Goal: Task Accomplishment & Management: Manage account settings

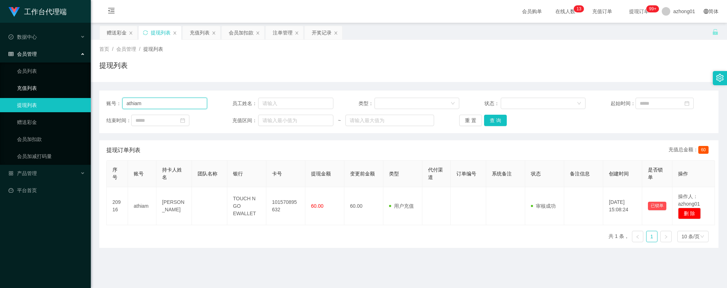
drag, startPoint x: 151, startPoint y: 104, endPoint x: 79, endPoint y: 93, distance: 72.8
click at [81, 93] on section "工作台代理端 数据中心 会员管理 会员列表 充值列表 提现列表 赠送彩金 会员加扣款 会员加减打码量 产品管理 开奖记录 注单管理 产品列表 即时注单 产品预…" at bounding box center [363, 180] width 727 height 360
paste input "Beeyin"
click at [493, 121] on button "查 询" at bounding box center [495, 120] width 23 height 11
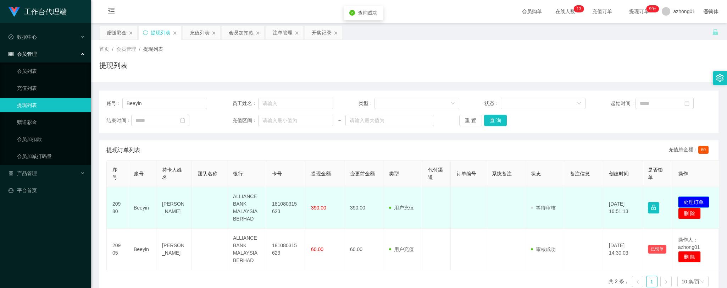
click at [694, 199] on button "处理订单" at bounding box center [693, 201] width 31 height 11
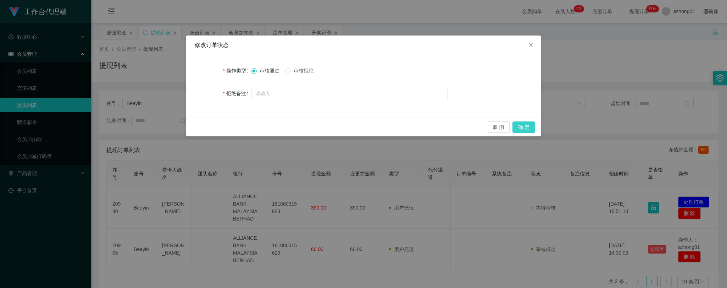
click at [524, 124] on button "确 定" at bounding box center [524, 126] width 23 height 11
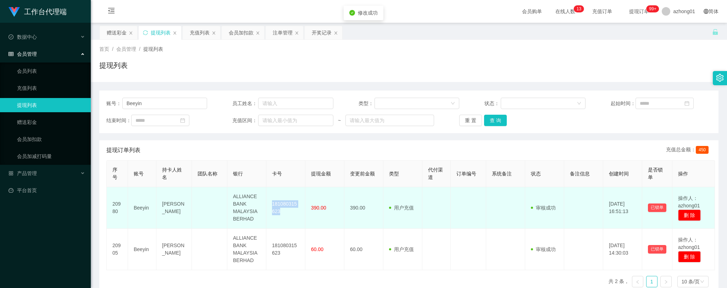
drag, startPoint x: 273, startPoint y: 202, endPoint x: 284, endPoint y: 210, distance: 13.2
click at [284, 210] on td "181080315623" at bounding box center [285, 207] width 39 height 41
copy td "181080315623"
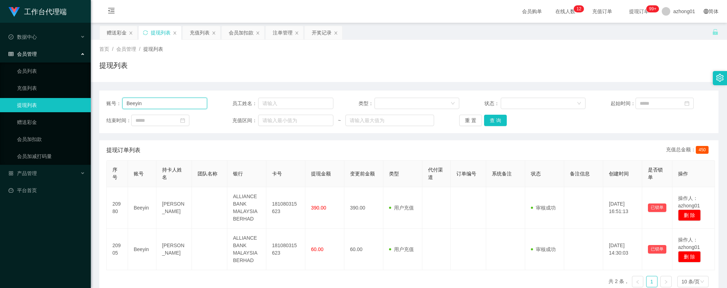
drag, startPoint x: 159, startPoint y: 101, endPoint x: 94, endPoint y: 110, distance: 65.5
click at [91, 103] on main "关闭左侧 关闭右侧 关闭其它 刷新页面 赠送彩金 提现列表 充值列表 会员加扣款 注单管理 开奖记录 首页 / 会员管理 / 提现列表 / 提现列表 账号： …" at bounding box center [409, 175] width 636 height 304
paste input "0175513177"
click at [494, 116] on button "查 询" at bounding box center [495, 120] width 23 height 11
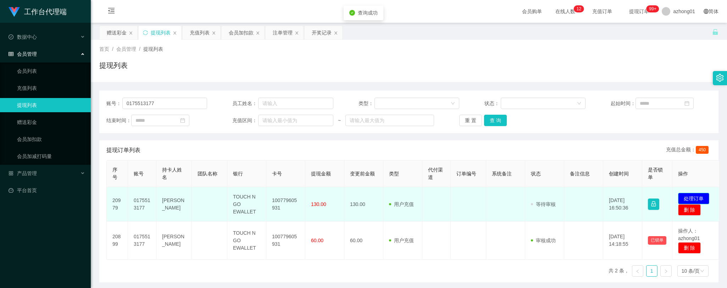
click at [691, 194] on button "处理订单" at bounding box center [693, 198] width 31 height 11
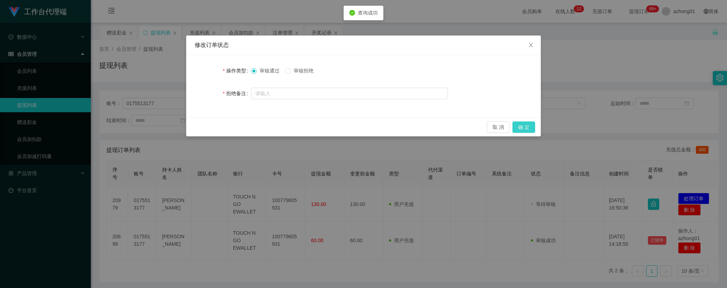
click at [521, 127] on button "确 定" at bounding box center [524, 126] width 23 height 11
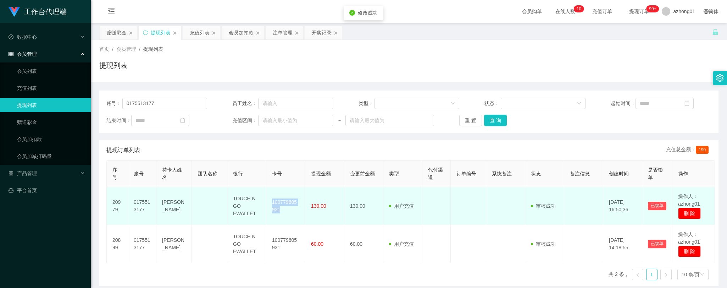
drag, startPoint x: 270, startPoint y: 198, endPoint x: 285, endPoint y: 211, distance: 20.1
click at [285, 211] on td "100779605931" at bounding box center [285, 206] width 39 height 38
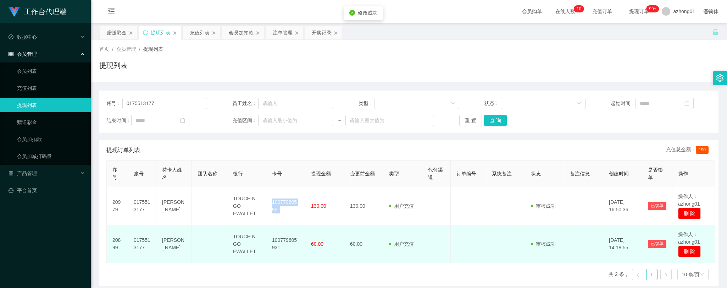
copy td "100779605931"
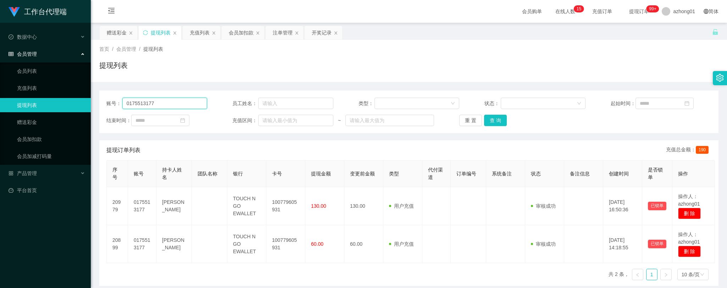
drag, startPoint x: 160, startPoint y: 103, endPoint x: 72, endPoint y: 105, distance: 88.3
click at [70, 101] on section "工作台代理端 数据中心 会员管理 会员列表 充值列表 提现列表 赠送彩金 会员加扣款 会员加减打码量 产品管理 开奖记录 注单管理 产品列表 即时注单 产品预…" at bounding box center [363, 180] width 727 height 360
paste input "Kahoe"
click at [492, 123] on button "查 询" at bounding box center [495, 120] width 23 height 11
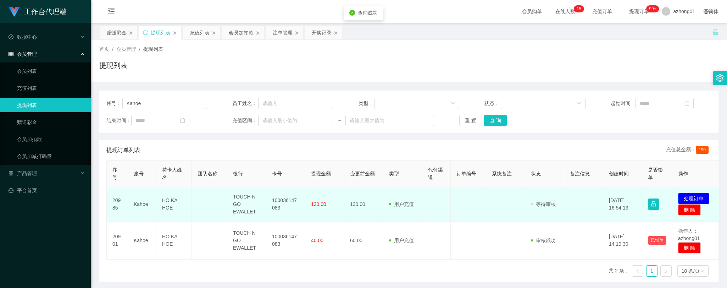
click at [692, 194] on button "处理订单" at bounding box center [693, 198] width 31 height 11
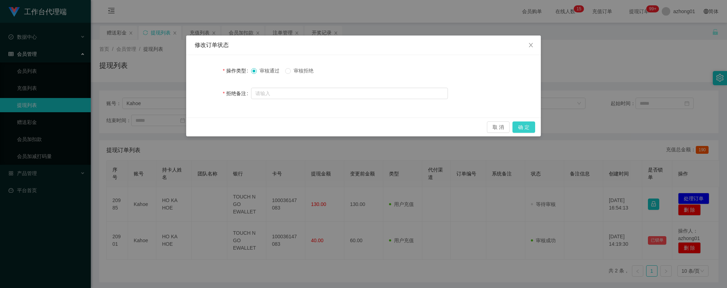
click at [526, 126] on button "确 定" at bounding box center [524, 126] width 23 height 11
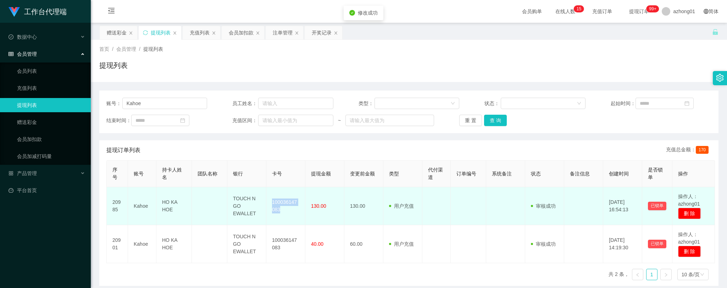
drag, startPoint x: 272, startPoint y: 200, endPoint x: 292, endPoint y: 211, distance: 22.7
click at [292, 211] on td "100036147083" at bounding box center [285, 206] width 39 height 38
copy td "100036147083"
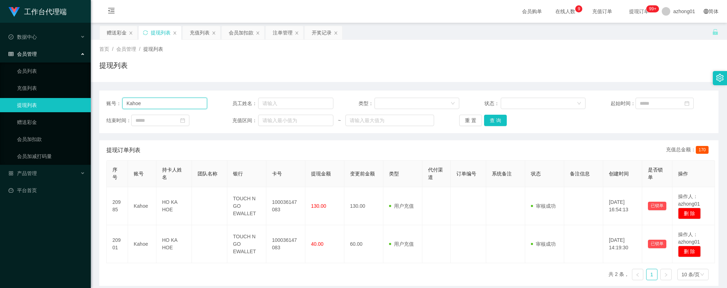
drag, startPoint x: 149, startPoint y: 103, endPoint x: 90, endPoint y: 99, distance: 59.0
click at [90, 99] on section "工作台代理端 数据中心 会员管理 会员列表 充值列表 提现列表 赠送彩金 会员加扣款 会员加减打码量 产品管理 开奖记录 注单管理 产品列表 即时注单 产品预…" at bounding box center [363, 180] width 727 height 360
paste input "Yapp"
type input "Yapp"
drag, startPoint x: 496, startPoint y: 118, endPoint x: 499, endPoint y: 121, distance: 3.8
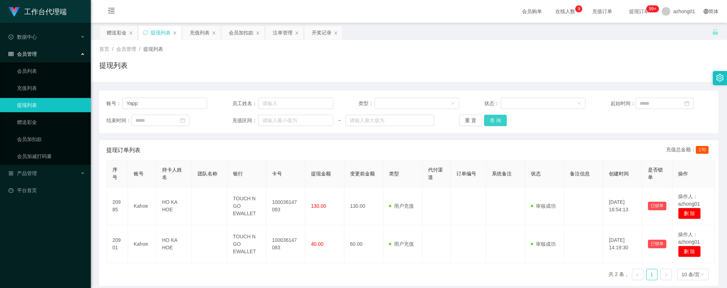
click at [496, 118] on button "查 询" at bounding box center [495, 120] width 23 height 11
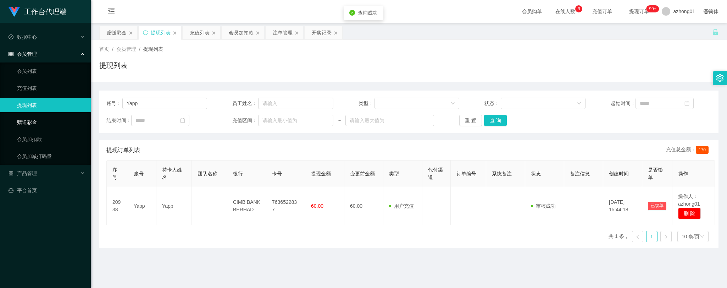
click at [32, 123] on link "赠送彩金" at bounding box center [51, 122] width 68 height 14
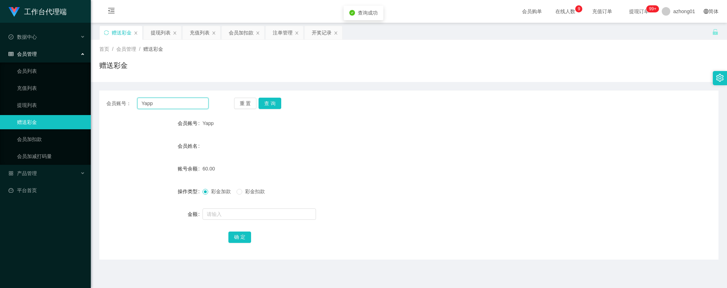
drag, startPoint x: 153, startPoint y: 101, endPoint x: 116, endPoint y: 100, distance: 36.5
click at [116, 100] on div "会员账号： Yapp" at bounding box center [157, 103] width 102 height 11
paste input "text"
click at [271, 106] on button "查 询" at bounding box center [270, 103] width 23 height 11
drag, startPoint x: 159, startPoint y: 107, endPoint x: 123, endPoint y: 100, distance: 36.5
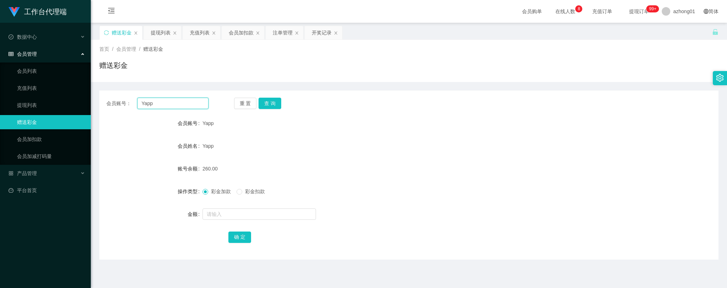
click at [123, 100] on div "会员账号： Yapp" at bounding box center [157, 103] width 102 height 11
paste input "text"
click at [272, 98] on button "查 询" at bounding box center [270, 103] width 23 height 11
click at [273, 100] on button "查 询" at bounding box center [270, 103] width 23 height 11
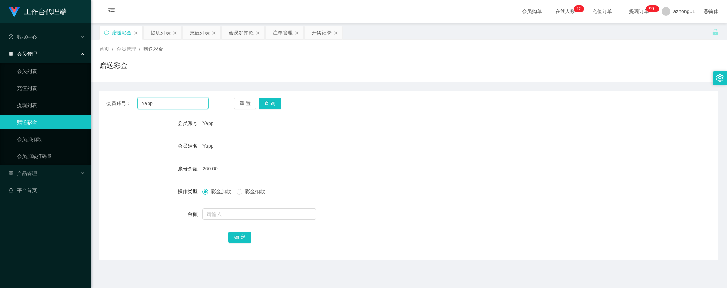
drag, startPoint x: 167, startPoint y: 103, endPoint x: 113, endPoint y: 103, distance: 54.6
click at [113, 103] on div "会员账号： Yapp" at bounding box center [157, 103] width 102 height 11
paste input "text"
type input "Yapp"
click at [276, 103] on button "查 询" at bounding box center [270, 103] width 23 height 11
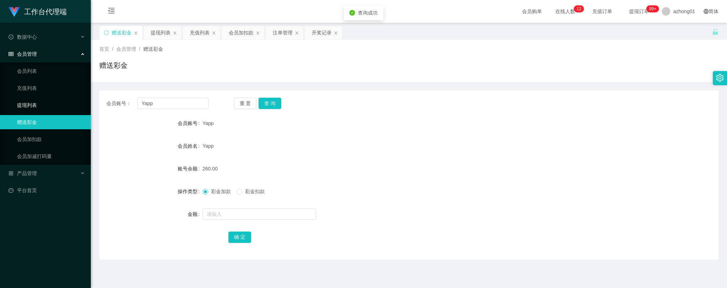
click at [26, 105] on link "提现列表" at bounding box center [51, 105] width 68 height 14
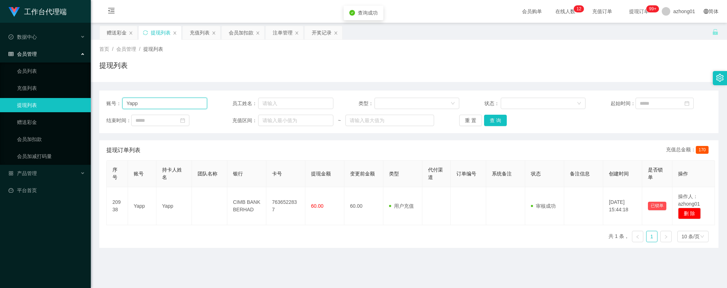
drag, startPoint x: 143, startPoint y: 105, endPoint x: 113, endPoint y: 101, distance: 30.4
click at [113, 101] on div "账号： Yapp" at bounding box center [156, 103] width 101 height 11
click at [499, 116] on button "查 询" at bounding box center [495, 120] width 23 height 11
drag, startPoint x: 150, startPoint y: 105, endPoint x: 122, endPoint y: 105, distance: 28.0
click at [98, 98] on main "关闭左侧 关闭右侧 关闭其它 刷新页面 赠送彩金 提现列表 充值列表 会员加扣款 注单管理 开奖记录 首页 / 会员管理 / 提现列表 / 提现列表 账号： …" at bounding box center [409, 175] width 636 height 304
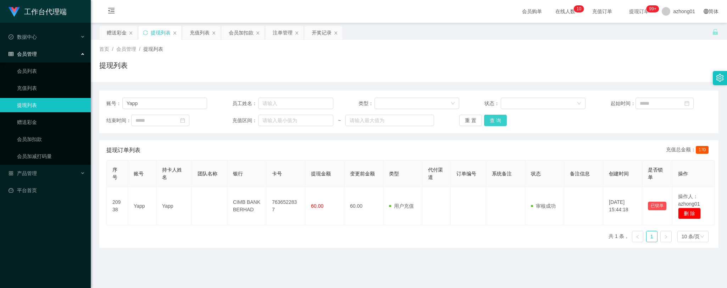
click at [495, 121] on button "查 询" at bounding box center [495, 120] width 23 height 11
click at [496, 122] on button "查 询" at bounding box center [495, 120] width 23 height 11
click at [492, 121] on button "查 询" at bounding box center [495, 120] width 23 height 11
click at [32, 122] on link "赠送彩金" at bounding box center [51, 122] width 68 height 14
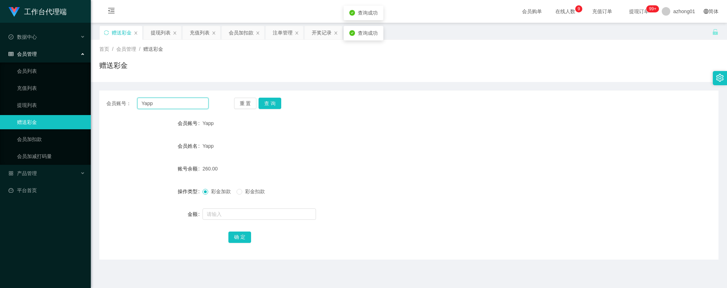
drag, startPoint x: 156, startPoint y: 104, endPoint x: 103, endPoint y: 99, distance: 53.0
click at [103, 99] on div "会员账号： Yapp 重 置 查 询" at bounding box center [408, 103] width 619 height 11
click at [269, 105] on button "查 询" at bounding box center [270, 103] width 23 height 11
drag, startPoint x: 162, startPoint y: 106, endPoint x: 122, endPoint y: 100, distance: 40.6
click at [120, 99] on div "会员账号： Yapp" at bounding box center [157, 103] width 102 height 11
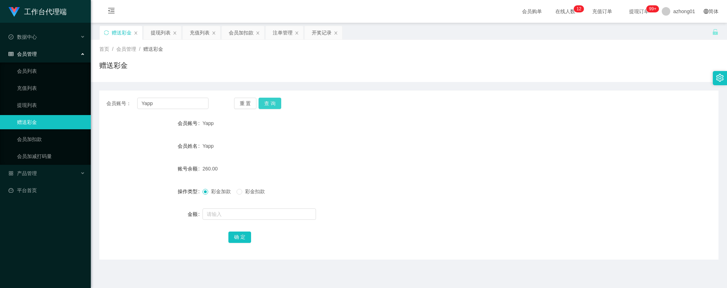
click at [270, 102] on button "查 询" at bounding box center [270, 103] width 23 height 11
click at [26, 106] on link "提现列表" at bounding box center [51, 105] width 68 height 14
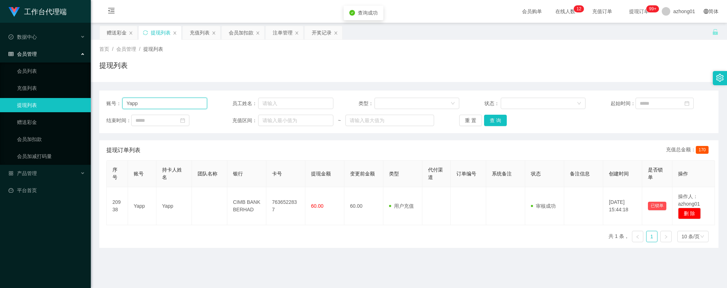
drag, startPoint x: 148, startPoint y: 104, endPoint x: 90, endPoint y: 99, distance: 57.7
click at [91, 99] on main "关闭左侧 关闭右侧 关闭其它 刷新页面 赠送彩金 提现列表 充值列表 会员加扣款 注单管理 开奖记录 首页 / 会员管理 / 提现列表 / 提现列表 账号： …" at bounding box center [409, 175] width 636 height 304
click at [491, 122] on button "查 询" at bounding box center [495, 120] width 23 height 11
drag, startPoint x: 135, startPoint y: 101, endPoint x: 103, endPoint y: 99, distance: 31.7
click at [103, 99] on div "账号： Yapp 员工姓名： 类型： 状态： 起始时间： 结束时间： 充值区间： ~ 重 置 查 询" at bounding box center [408, 111] width 619 height 43
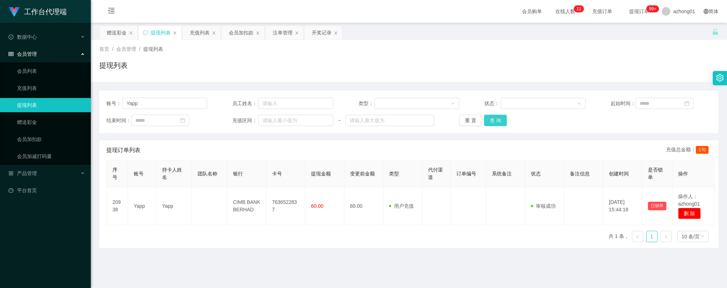
click at [490, 118] on button "查 询" at bounding box center [495, 120] width 23 height 11
click at [343, 63] on div "提现列表" at bounding box center [408, 68] width 619 height 16
drag, startPoint x: 139, startPoint y: 104, endPoint x: 78, endPoint y: 95, distance: 60.9
click at [78, 95] on section "工作台代理端 数据中心 会员管理 会员列表 充值列表 提现列表 赠送彩金 会员加扣款 会员加减打码量 产品管理 开奖记录 注单管理 产品列表 即时注单 产品预…" at bounding box center [363, 180] width 727 height 360
paste input "text"
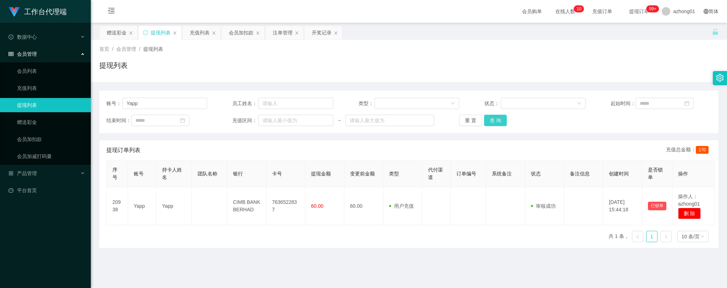
drag, startPoint x: 501, startPoint y: 117, endPoint x: 497, endPoint y: 116, distance: 4.4
click at [497, 116] on button "查 询" at bounding box center [495, 120] width 23 height 11
type input "Yapp"
click at [497, 119] on button "查 询" at bounding box center [495, 120] width 23 height 11
drag, startPoint x: 144, startPoint y: 105, endPoint x: 99, endPoint y: 97, distance: 45.0
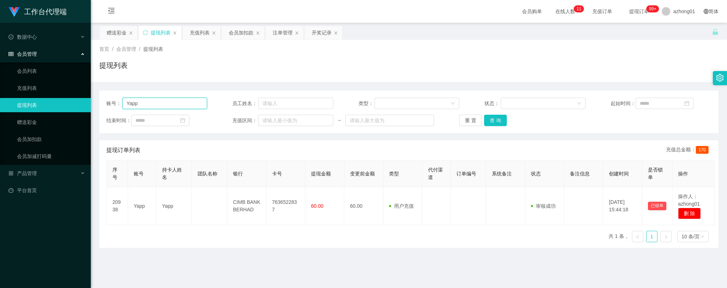
click at [100, 97] on div "账号： Yapp 员工姓名： 类型： 状态： 起始时间： 结束时间： 充值区间： ~ 重 置 查 询" at bounding box center [408, 111] width 619 height 43
click at [496, 117] on button "查 询" at bounding box center [495, 120] width 23 height 11
click at [495, 119] on button "查 询" at bounding box center [495, 120] width 23 height 11
click at [37, 121] on link "赠送彩金" at bounding box center [51, 122] width 68 height 14
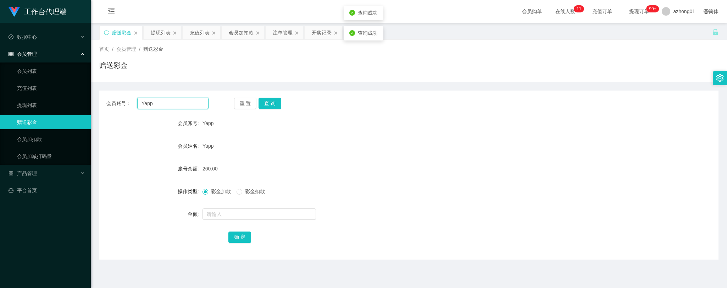
drag, startPoint x: 158, startPoint y: 104, endPoint x: 110, endPoint y: 99, distance: 47.9
click at [111, 99] on div "会员账号： Yapp" at bounding box center [157, 103] width 102 height 11
click at [271, 100] on button "查 询" at bounding box center [270, 103] width 23 height 11
click at [277, 102] on button "查 询" at bounding box center [274, 103] width 31 height 11
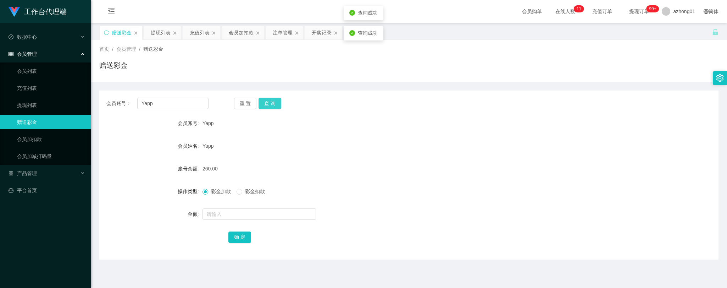
click at [277, 102] on button "查 询" at bounding box center [270, 103] width 23 height 11
drag, startPoint x: 161, startPoint y: 104, endPoint x: 104, endPoint y: 101, distance: 57.2
click at [104, 101] on div "会员账号： Yapp 重 置 查 询" at bounding box center [408, 103] width 619 height 11
paste input "text"
type input "Yapp"
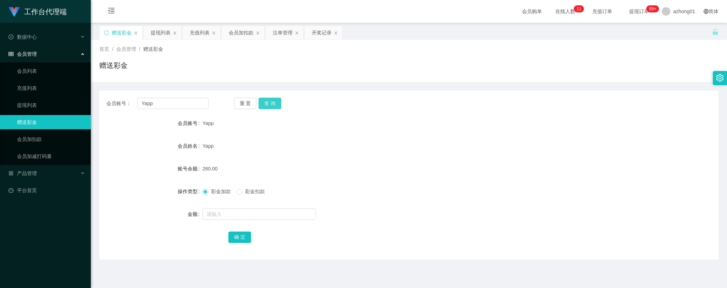
click at [267, 102] on button "查 询" at bounding box center [270, 103] width 23 height 11
click at [277, 101] on button "查 询" at bounding box center [270, 103] width 23 height 11
click at [275, 101] on button "查 询" at bounding box center [270, 103] width 23 height 11
drag, startPoint x: 274, startPoint y: 101, endPoint x: 249, endPoint y: 103, distance: 25.3
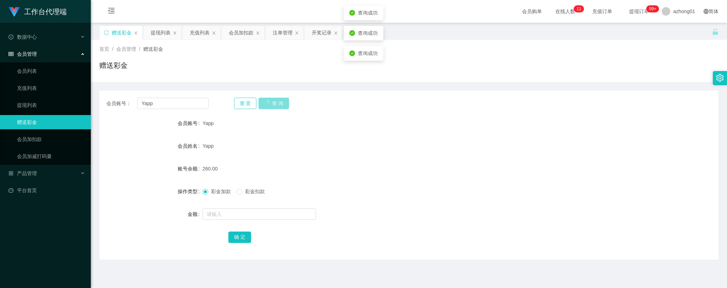
click at [273, 101] on button "查 询" at bounding box center [274, 103] width 31 height 11
click at [21, 103] on link "提现列表" at bounding box center [51, 105] width 68 height 14
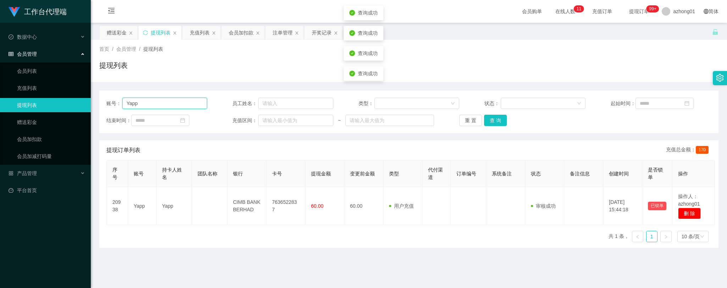
drag, startPoint x: 123, startPoint y: 104, endPoint x: 87, endPoint y: 105, distance: 35.5
click at [88, 105] on section "工作台代理端 数据中心 会员管理 会员列表 充值列表 提现列表 赠送彩金 会员加扣款 会员加减打码量 产品管理 开奖记录 注单管理 产品列表 即时注单 产品预…" at bounding box center [363, 180] width 727 height 360
paste input "text"
click at [496, 123] on button "查 询" at bounding box center [495, 120] width 23 height 11
click at [498, 121] on button "查 询" at bounding box center [495, 120] width 23 height 11
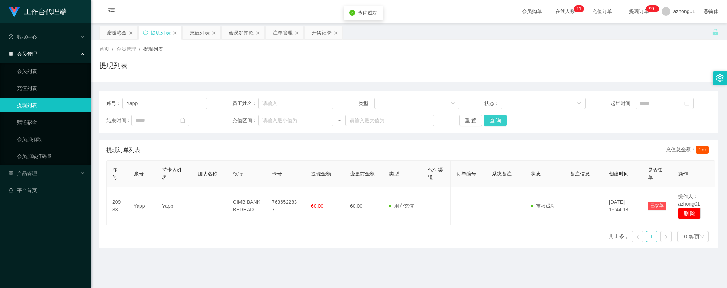
click at [499, 121] on button "查 询" at bounding box center [495, 120] width 23 height 11
click at [499, 121] on button "查 询" at bounding box center [499, 120] width 31 height 11
click at [499, 121] on div "重 置 查 询" at bounding box center [509, 120] width 101 height 11
click at [501, 121] on button "查 询" at bounding box center [499, 120] width 31 height 11
click at [492, 120] on button "查 询" at bounding box center [495, 120] width 23 height 11
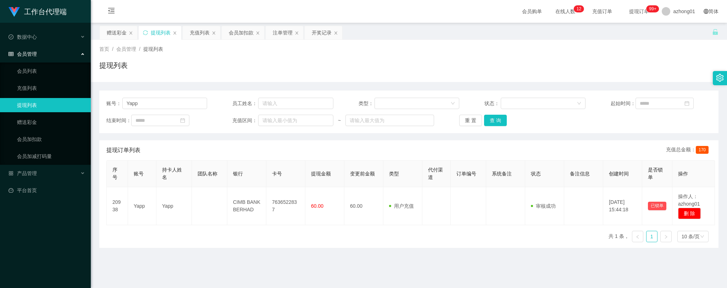
click at [371, 61] on div "提现列表" at bounding box center [408, 68] width 619 height 16
click at [492, 121] on button "查 询" at bounding box center [495, 120] width 23 height 11
click at [493, 121] on button "查 询" at bounding box center [495, 120] width 23 height 11
click at [494, 121] on div "重 置 查 询" at bounding box center [509, 120] width 101 height 11
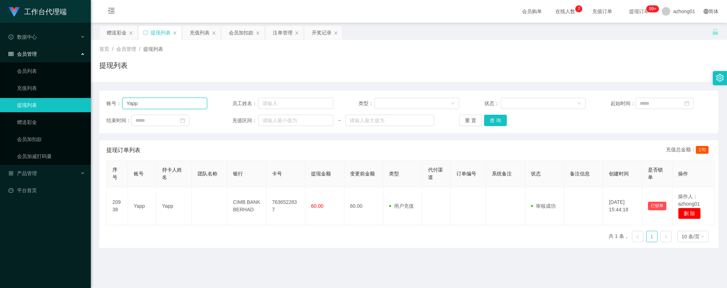
drag, startPoint x: 161, startPoint y: 102, endPoint x: 102, endPoint y: 98, distance: 59.0
click at [103, 98] on div "账号： Yapp 员工姓名： 类型： 状态： 起始时间： 结束时间： 充值区间： ~ 重 置 查 询" at bounding box center [408, 111] width 619 height 43
type input "v"
click at [166, 102] on input "text" at bounding box center [164, 103] width 85 height 11
drag, startPoint x: 149, startPoint y: 102, endPoint x: 143, endPoint y: 103, distance: 6.5
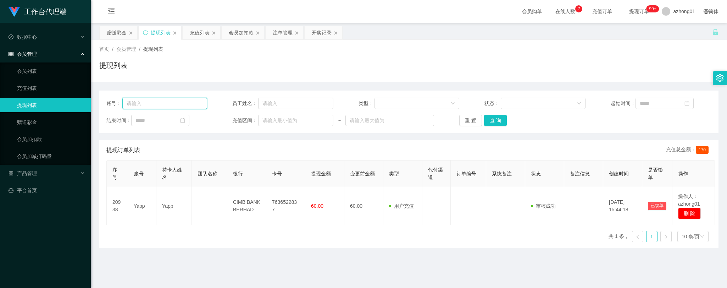
click at [140, 102] on input "text" at bounding box center [164, 103] width 85 height 11
paste input "Yapp"
type input "Yapp"
click at [496, 121] on button "查 询" at bounding box center [495, 120] width 23 height 11
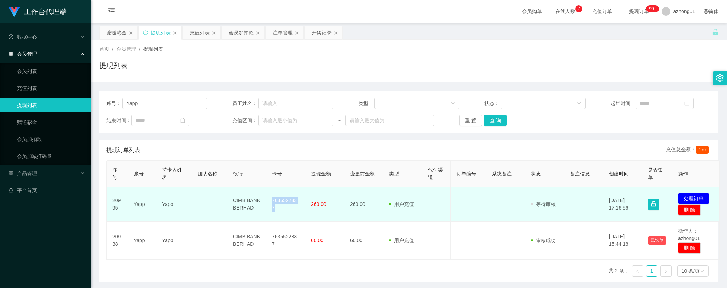
drag, startPoint x: 270, startPoint y: 203, endPoint x: 299, endPoint y: 207, distance: 29.4
click at [299, 207] on td "7636522837" at bounding box center [285, 204] width 39 height 34
copy td "7636522837"
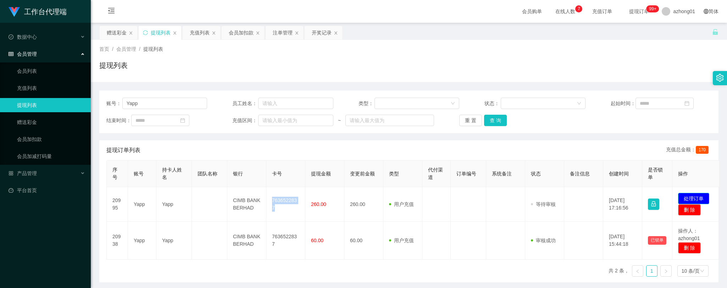
click at [693, 197] on button "处理订单" at bounding box center [693, 198] width 31 height 11
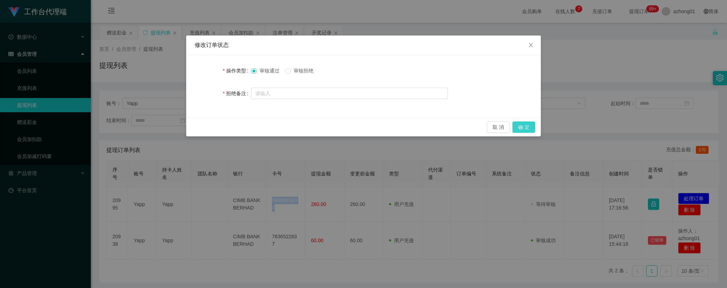
click at [531, 124] on button "确 定" at bounding box center [524, 126] width 23 height 11
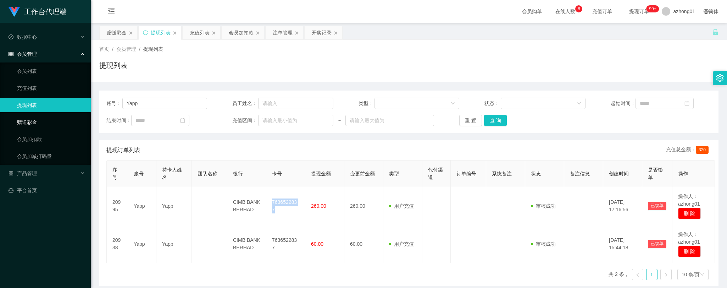
click at [23, 119] on link "赠送彩金" at bounding box center [51, 122] width 68 height 14
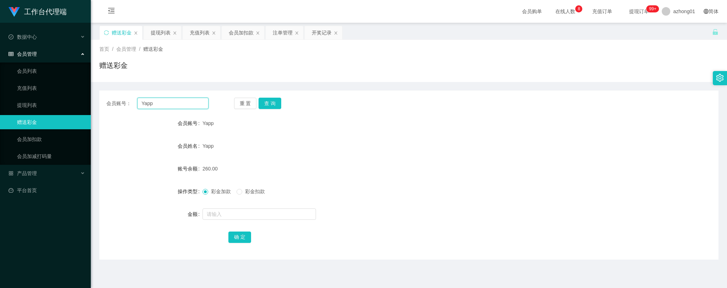
drag, startPoint x: 161, startPoint y: 105, endPoint x: 106, endPoint y: 101, distance: 55.1
click at [106, 101] on div "会员账号： Yapp" at bounding box center [157, 103] width 102 height 11
paste input "60172914191"
type input "60172914191"
click at [268, 104] on button "查 询" at bounding box center [270, 103] width 23 height 11
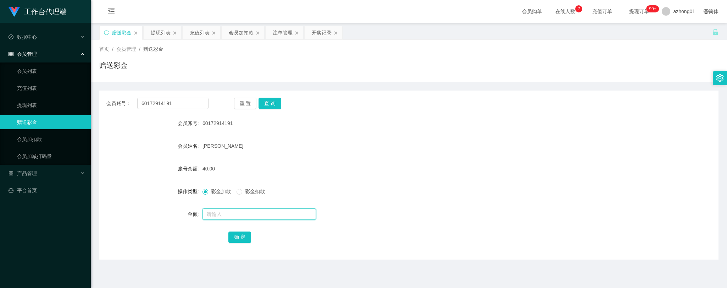
click at [235, 213] on input "text" at bounding box center [260, 213] width 114 height 11
type input "90"
click at [243, 233] on button "确 定" at bounding box center [239, 236] width 23 height 11
drag, startPoint x: 179, startPoint y: 103, endPoint x: 107, endPoint y: 94, distance: 72.2
click at [107, 94] on div "会员账号： 60172914191 重 置 查 询 会员账号 60172914191 会员姓名 [PERSON_NAME] Vian 账号余额 130.00 …" at bounding box center [408, 174] width 619 height 169
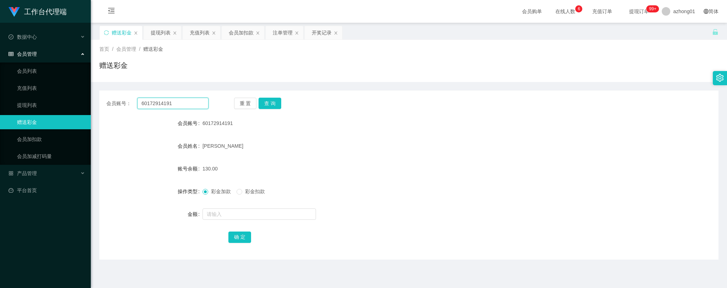
paste input "Aqua"
type input "Aqua"
click at [273, 102] on button "查 询" at bounding box center [270, 103] width 23 height 11
click at [247, 214] on input "text" at bounding box center [260, 213] width 114 height 11
type input "30"
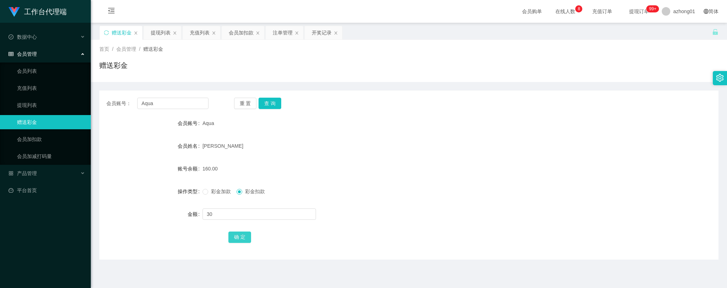
click at [242, 238] on button "确 定" at bounding box center [239, 236] width 23 height 11
drag, startPoint x: 166, startPoint y: 103, endPoint x: 111, endPoint y: 102, distance: 54.6
click at [111, 102] on div "会员账号： Aqua" at bounding box center [157, 103] width 102 height 11
paste input "60172914191"
type input "60172914191"
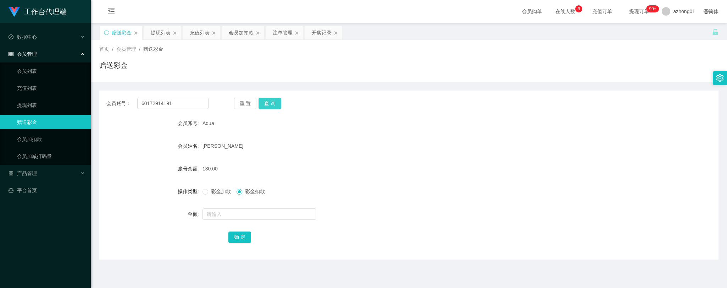
drag, startPoint x: 267, startPoint y: 103, endPoint x: 274, endPoint y: 110, distance: 10.0
click at [267, 103] on button "查 询" at bounding box center [270, 103] width 23 height 11
click at [239, 215] on input "text" at bounding box center [260, 213] width 114 height 11
type input "60"
click at [240, 240] on button "确 定" at bounding box center [239, 236] width 23 height 11
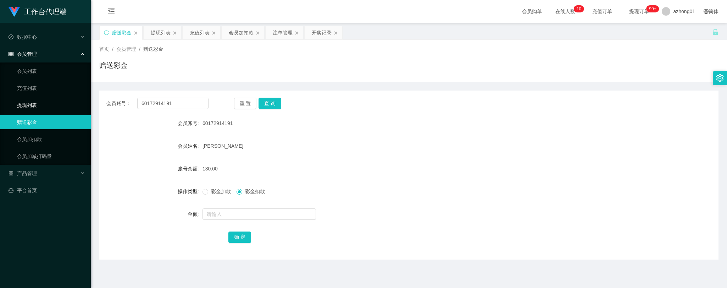
click at [17, 104] on link "提现列表" at bounding box center [51, 105] width 68 height 14
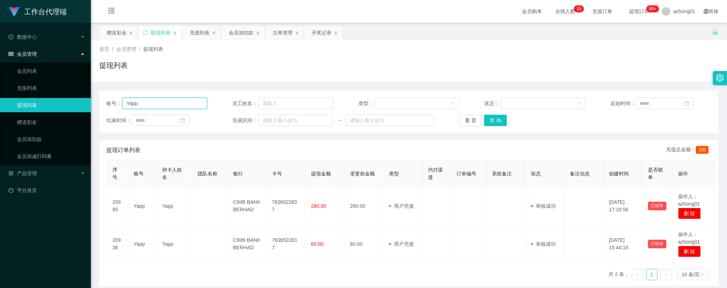
drag, startPoint x: 134, startPoint y: 102, endPoint x: 80, endPoint y: 98, distance: 54.0
click at [80, 98] on section "工作台代理端 数据中心 会员管理 会员列表 充值列表 提现列表 赠送彩金 会员加扣款 会员加减打码量 产品管理 开奖记录 注单管理 产品列表 即时注单 产品预…" at bounding box center [363, 180] width 727 height 360
paste input "athiam"
drag, startPoint x: 493, startPoint y: 119, endPoint x: 498, endPoint y: 123, distance: 6.8
click at [493, 119] on button "查 询" at bounding box center [495, 120] width 23 height 11
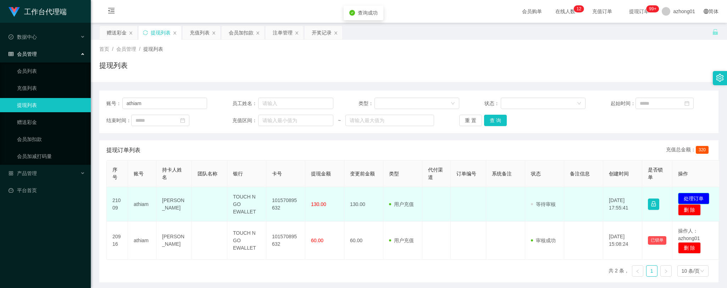
click at [697, 197] on button "处理订单" at bounding box center [693, 198] width 31 height 11
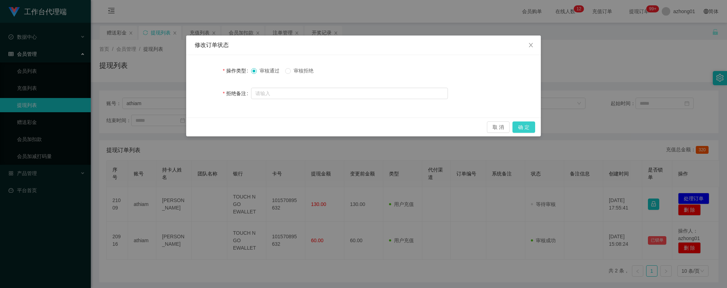
click at [527, 129] on button "确 定" at bounding box center [524, 126] width 23 height 11
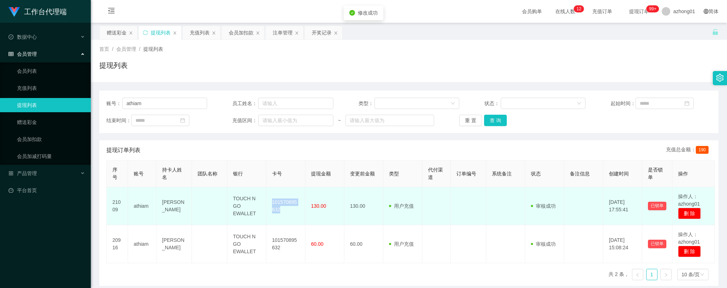
drag, startPoint x: 271, startPoint y: 199, endPoint x: 282, endPoint y: 211, distance: 16.3
click at [282, 211] on td "101570895632" at bounding box center [285, 206] width 39 height 38
copy td "101570895632"
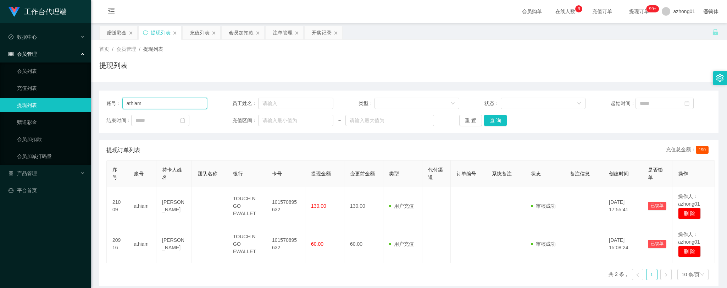
drag, startPoint x: 153, startPoint y: 105, endPoint x: 101, endPoint y: 97, distance: 52.7
click at [101, 97] on div "账号： athiam 员工姓名： 类型： 状态： 起始时间： 结束时间： 充值区间： ~ 重 置 查 询" at bounding box center [408, 111] width 619 height 43
paste input "60172914191"
drag, startPoint x: 495, startPoint y: 120, endPoint x: 494, endPoint y: 126, distance: 6.0
click at [495, 120] on button "查 询" at bounding box center [495, 120] width 23 height 11
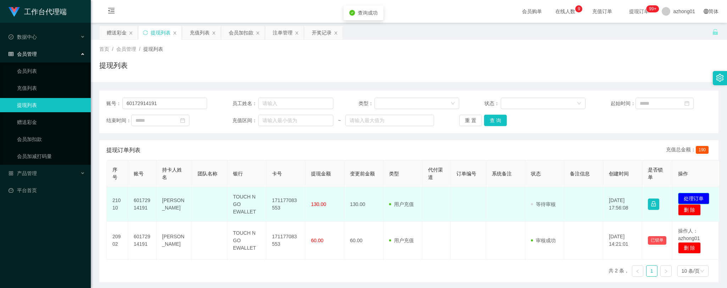
click at [697, 197] on button "处理订单" at bounding box center [693, 198] width 31 height 11
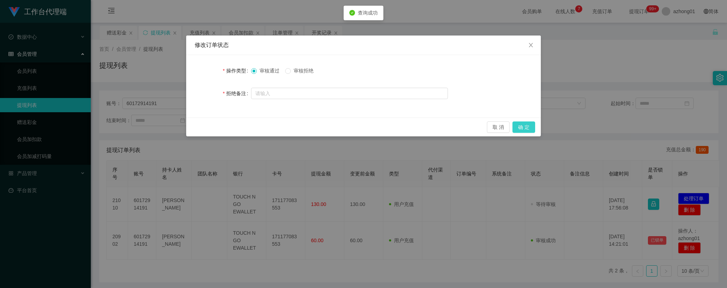
click at [525, 127] on button "确 定" at bounding box center [524, 126] width 23 height 11
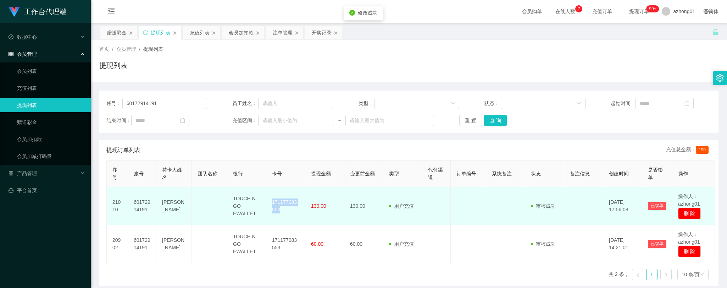
drag, startPoint x: 272, startPoint y: 203, endPoint x: 299, endPoint y: 223, distance: 34.0
click at [284, 212] on td "171177083553" at bounding box center [285, 206] width 39 height 38
copy td "171177083553"
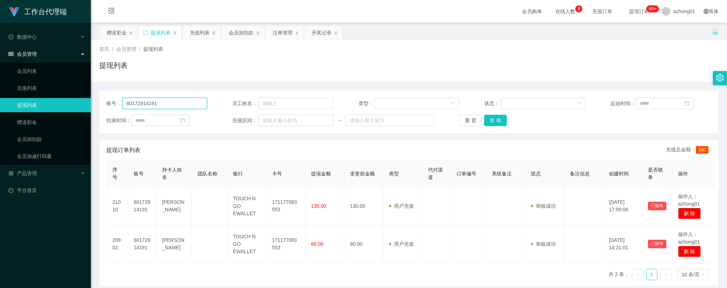
drag, startPoint x: 139, startPoint y: 101, endPoint x: 90, endPoint y: 103, distance: 49.0
click at [65, 98] on section "工作台代理端 数据中心 会员管理 会员列表 充值列表 提现列表 赠送彩金 会员加扣款 会员加减打码量 产品管理 开奖记录 注单管理 产品列表 即时注单 产品预…" at bounding box center [363, 180] width 727 height 360
paste input "Aqua"
click at [496, 118] on button "查 询" at bounding box center [495, 120] width 23 height 11
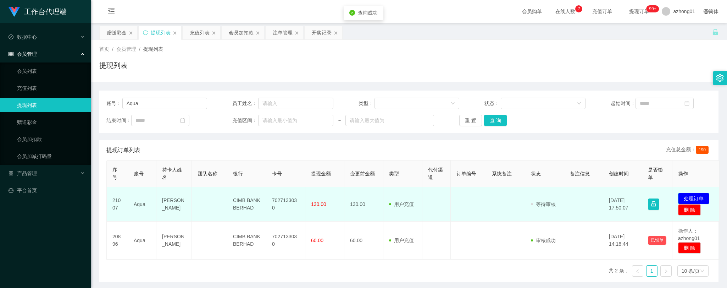
click at [696, 195] on button "处理订单" at bounding box center [693, 198] width 31 height 11
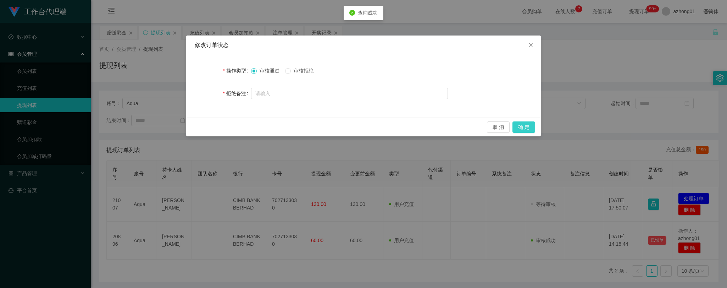
click at [527, 126] on button "确 定" at bounding box center [524, 126] width 23 height 11
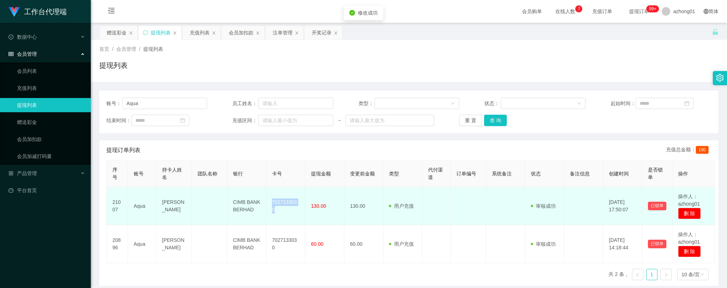
drag, startPoint x: 271, startPoint y: 204, endPoint x: 302, endPoint y: 210, distance: 31.9
click at [302, 210] on td "7027133030" at bounding box center [285, 206] width 39 height 38
copy td "7027133030"
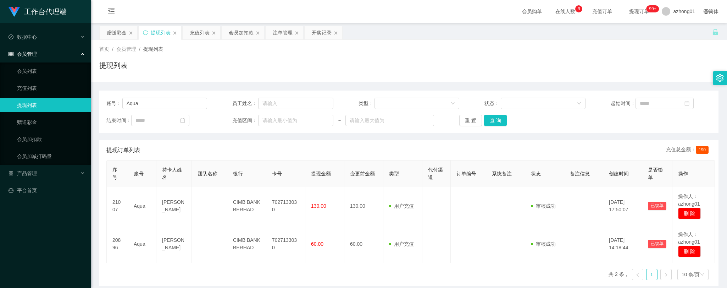
click at [412, 50] on div "首页 / 会员管理 / 提现列表 /" at bounding box center [408, 48] width 619 height 7
drag, startPoint x: 147, startPoint y: 102, endPoint x: 85, endPoint y: 98, distance: 61.9
click at [85, 98] on section "工作台代理端 数据中心 会员管理 会员列表 充值列表 提现列表 赠送彩金 会员加扣款 会员加减打码量 产品管理 开奖记录 注单管理 产品列表 即时注单 产品预…" at bounding box center [363, 180] width 727 height 360
paste input "text"
click at [494, 121] on button "查 询" at bounding box center [495, 120] width 23 height 11
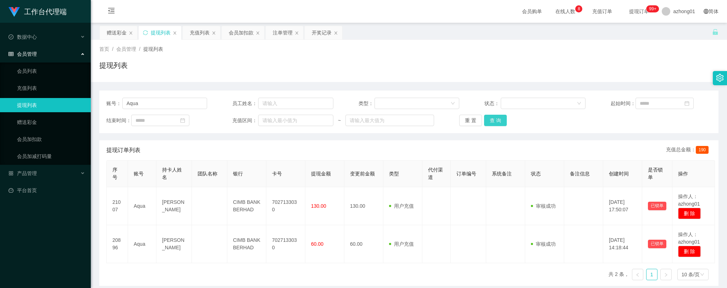
type input "Aqua"
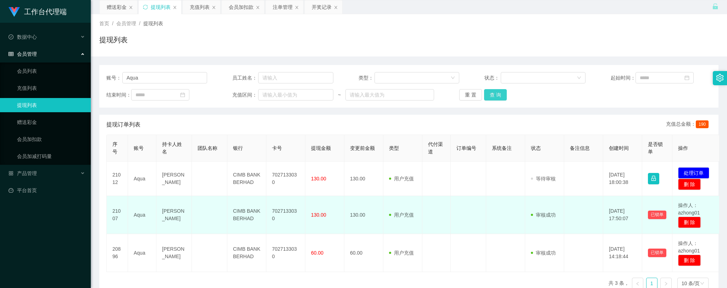
scroll to position [39, 0]
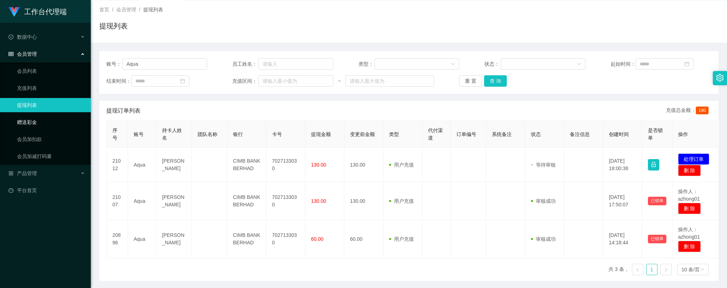
click at [35, 120] on link "赠送彩金" at bounding box center [51, 122] width 68 height 14
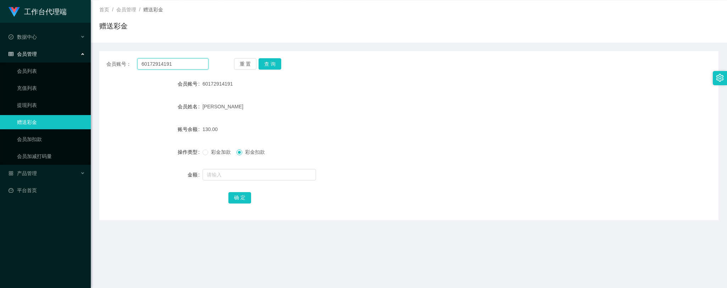
drag, startPoint x: 178, startPoint y: 62, endPoint x: 60, endPoint y: 61, distance: 117.8
click at [60, 61] on section "工作台代理端 数据中心 会员管理 会员列表 充值列表 提现列表 赠送彩金 会员加扣款 会员加减打码量 产品管理 开奖记录 注单管理 产品列表 即时注单 产品预…" at bounding box center [363, 141] width 727 height 360
paste input "Aqua"
type input "Aqua"
click at [271, 63] on button "查 询" at bounding box center [270, 63] width 23 height 11
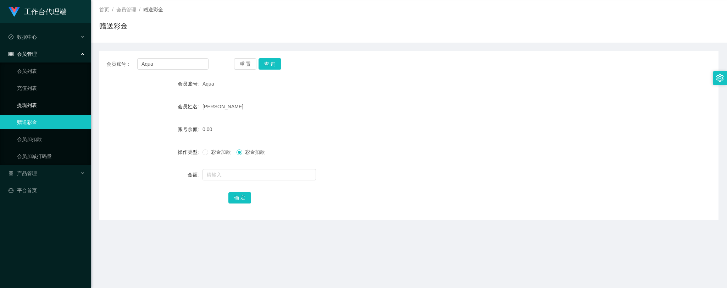
click at [30, 100] on link "提现列表" at bounding box center [51, 105] width 68 height 14
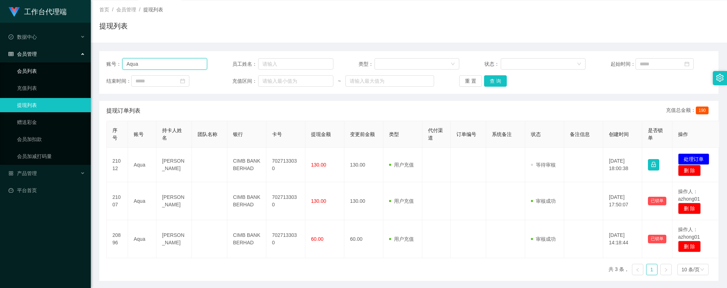
drag, startPoint x: 168, startPoint y: 64, endPoint x: 63, endPoint y: 70, distance: 105.1
click at [63, 70] on section "工作台代理端 数据中心 会员管理 会员列表 充值列表 提现列表 赠送彩金 会员加扣款 会员加减打码量 产品管理 开奖记录 注单管理 产品列表 即时注单 产品预…" at bounding box center [363, 141] width 727 height 360
paste input "text"
click at [488, 82] on button "查 询" at bounding box center [495, 80] width 23 height 11
type input "Aqua"
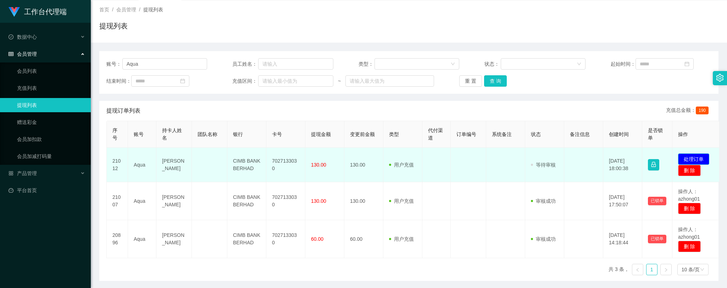
click at [696, 158] on button "处理订单" at bounding box center [693, 158] width 31 height 11
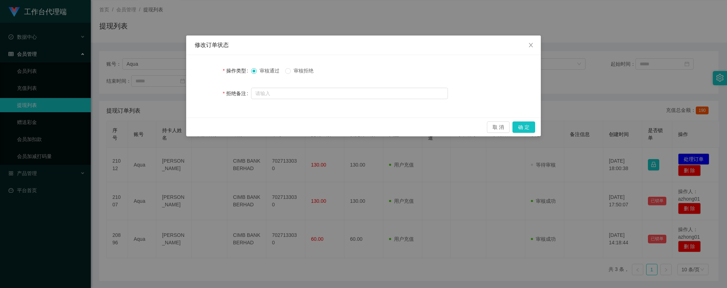
click at [305, 68] on span "审核拒绝" at bounding box center [304, 71] width 26 height 6
click at [526, 125] on button "确 定" at bounding box center [524, 126] width 23 height 11
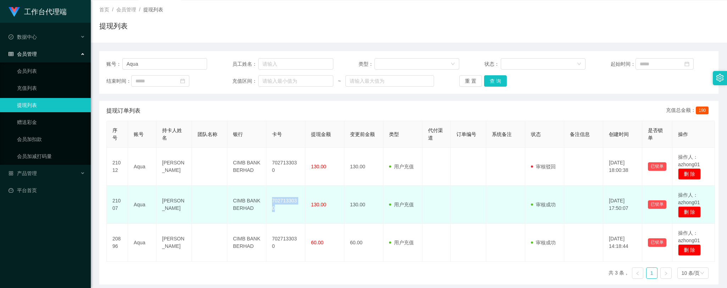
drag, startPoint x: 273, startPoint y: 203, endPoint x: 300, endPoint y: 206, distance: 26.8
click at [300, 206] on td "7027133030" at bounding box center [285, 205] width 39 height 38
copy td "7027133030"
